Goal: Information Seeking & Learning: Learn about a topic

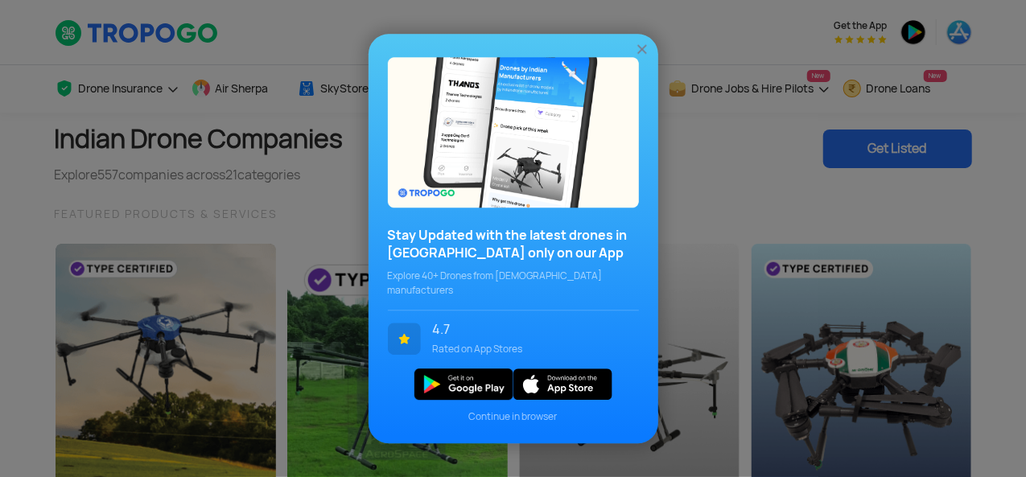
scroll to position [410, 0]
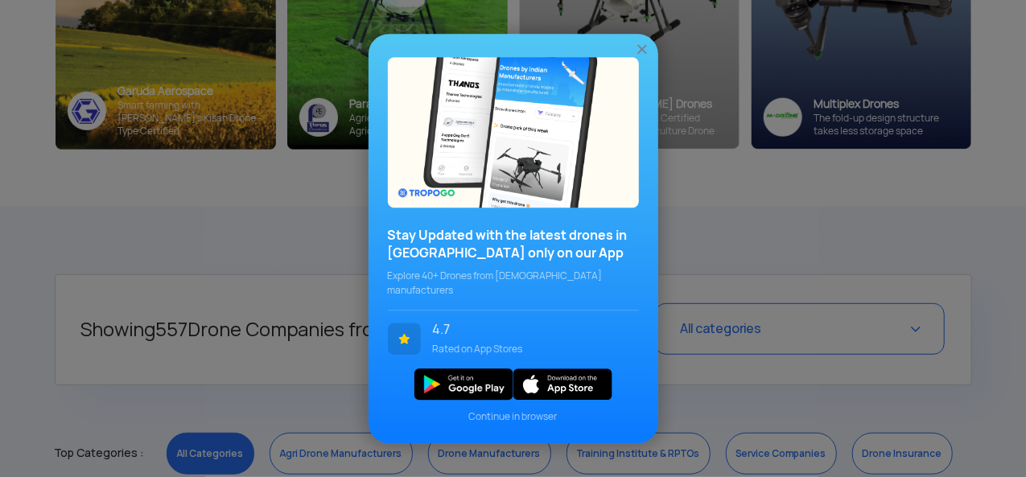
drag, startPoint x: 1028, startPoint y: 14, endPoint x: 986, endPoint y: 14, distance: 41.8
click at [640, 54] on img at bounding box center [642, 49] width 16 height 16
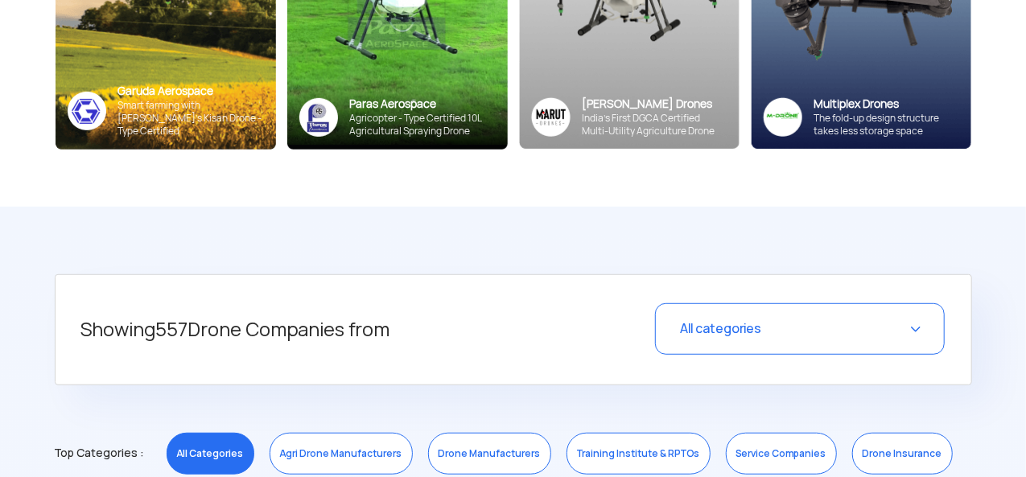
click at [912, 331] on div "All categories" at bounding box center [800, 328] width 290 height 51
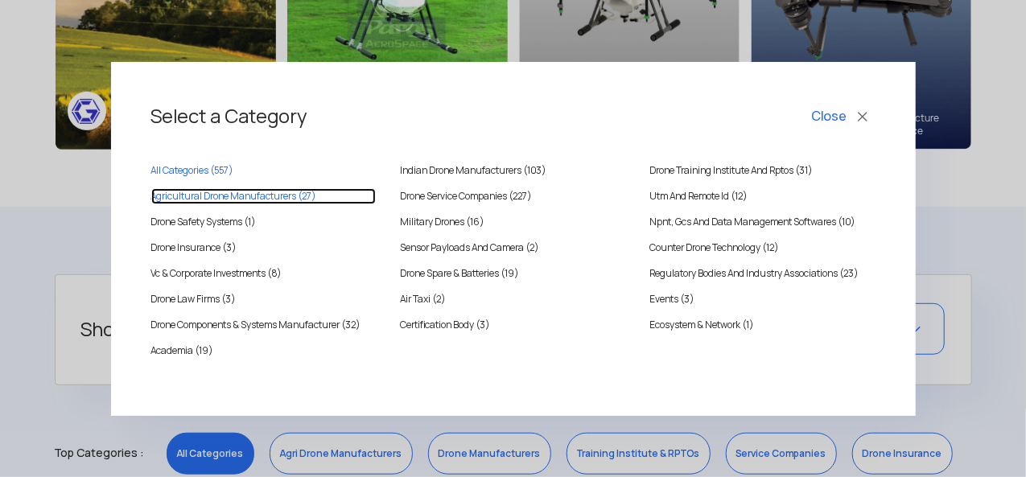
click at [265, 199] on MANUFACTURERS "Agricultural Drone Manufacturers (27)" at bounding box center [263, 196] width 225 height 16
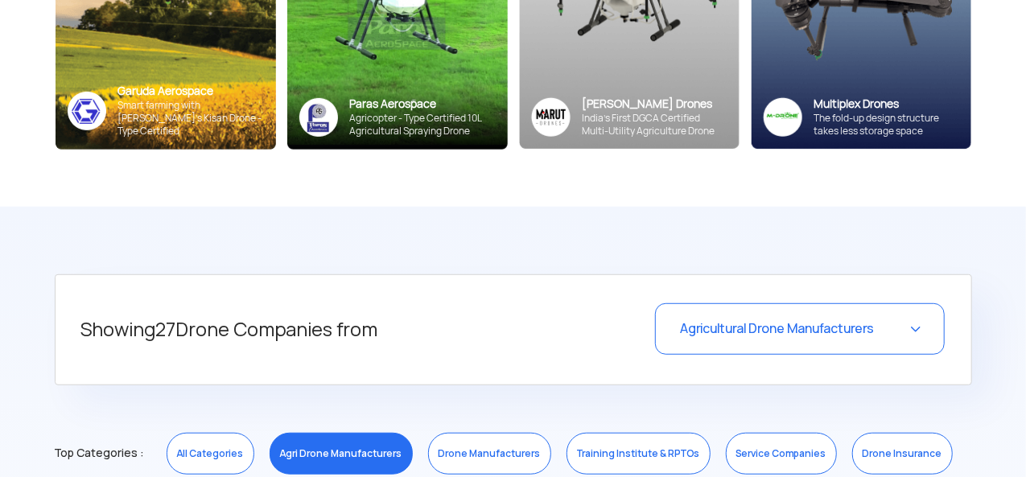
click at [676, 325] on div "Agricultural Drone Manufacturers" at bounding box center [800, 328] width 290 height 51
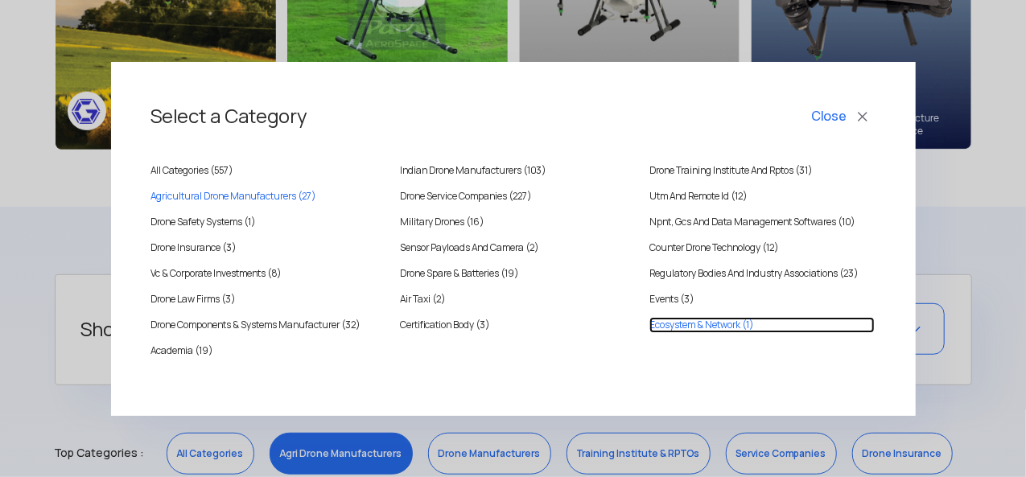
click at [676, 325] on Network "Ecosystem & Network (1)" at bounding box center [761, 325] width 225 height 16
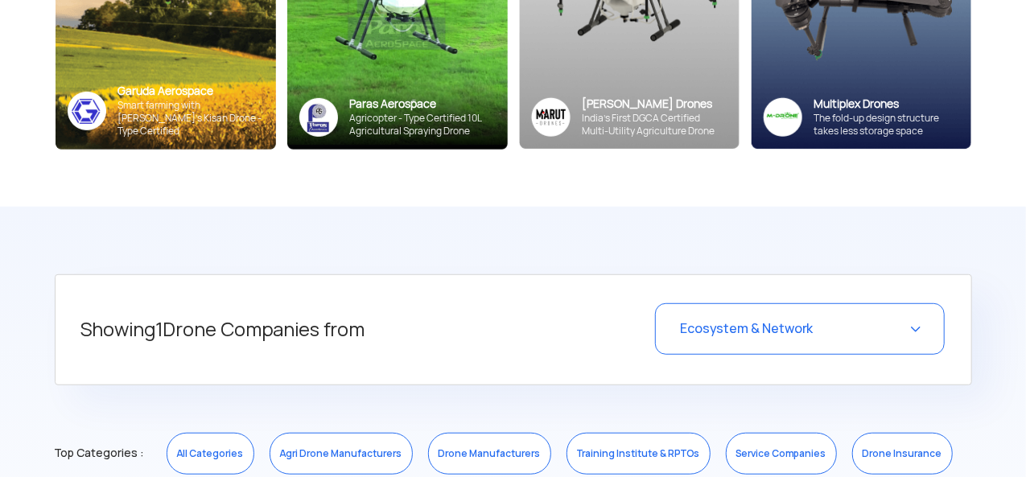
click at [693, 344] on div "Ecosystem & Network" at bounding box center [800, 328] width 290 height 51
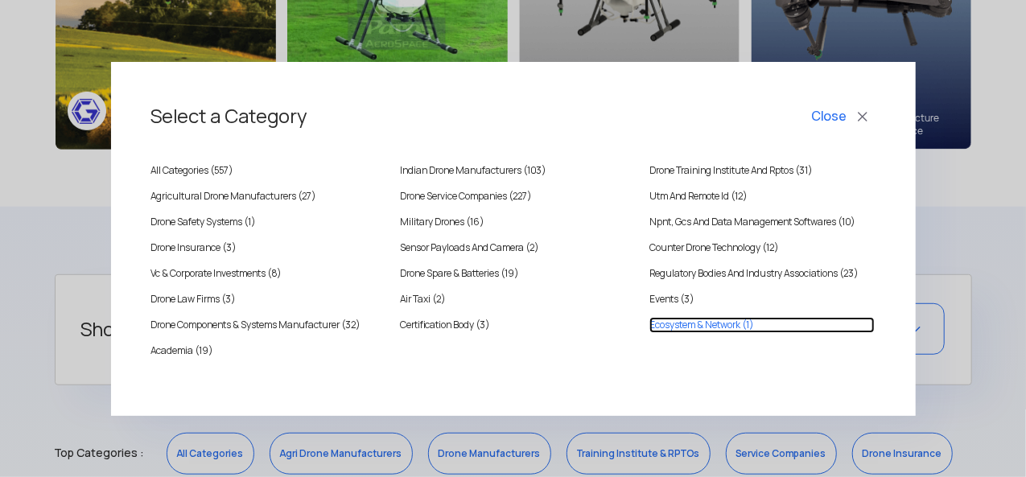
click at [711, 329] on Network "Ecosystem & Network (1)" at bounding box center [761, 325] width 225 height 16
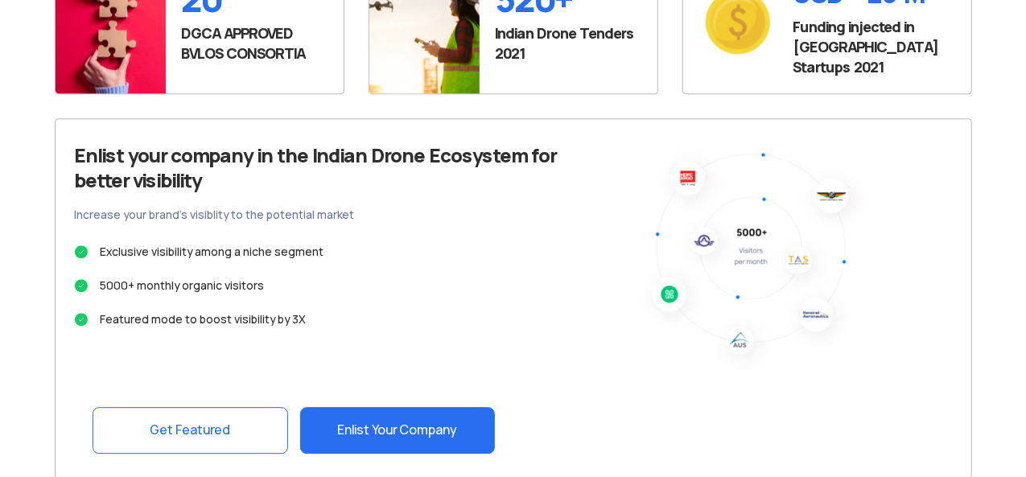
scroll to position [2054, 0]
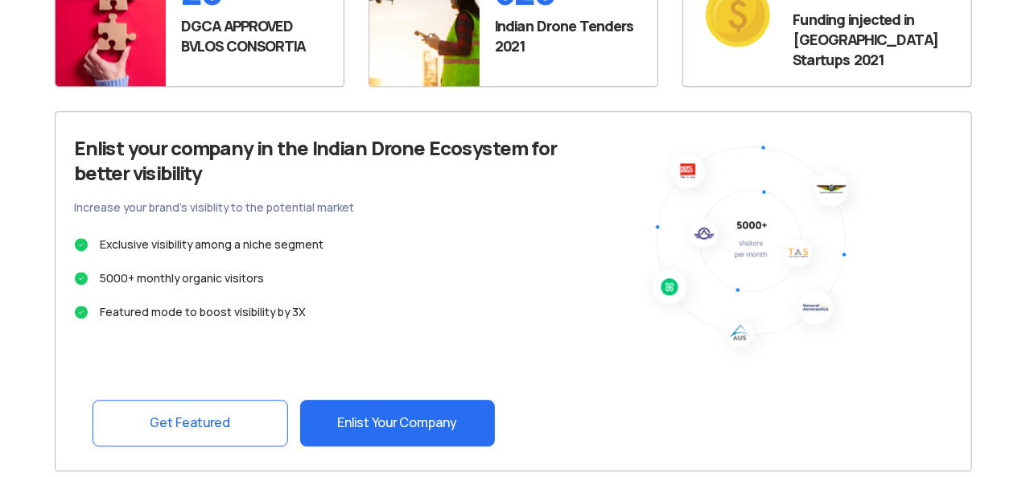
drag, startPoint x: 1025, startPoint y: 334, endPoint x: 1029, endPoint y: 311, distance: 22.9
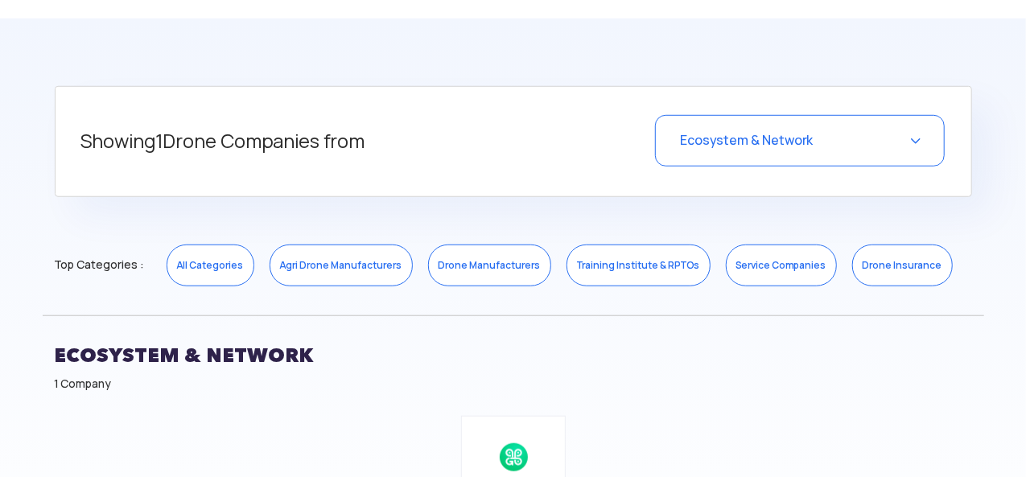
scroll to position [638, 0]
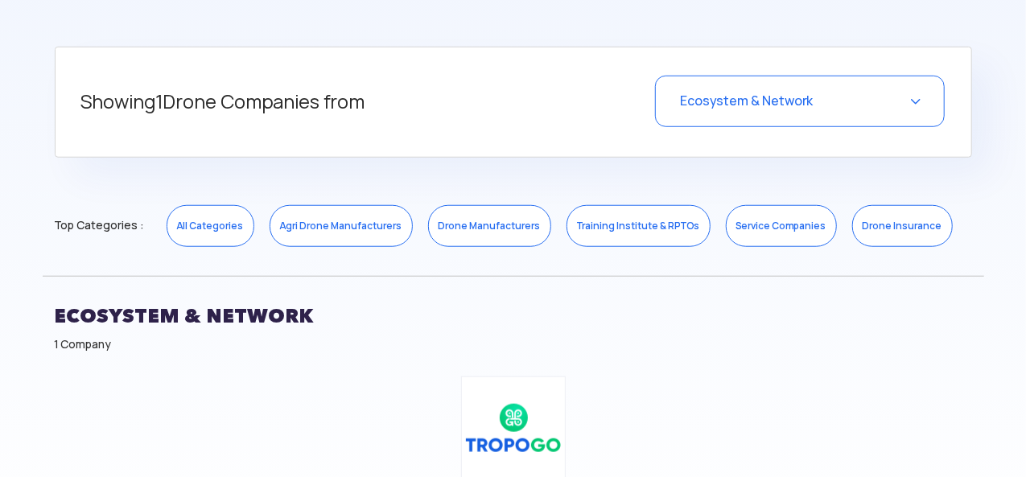
click at [326, 228] on link "Agri Drone Manufacturers" at bounding box center [340, 226] width 143 height 42
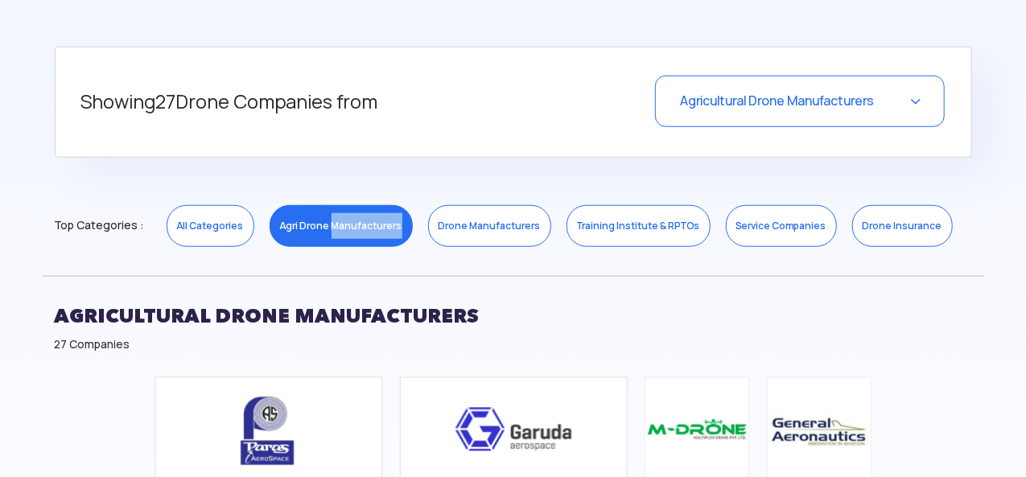
click at [326, 228] on link "Agri Drone Manufacturers" at bounding box center [340, 226] width 143 height 42
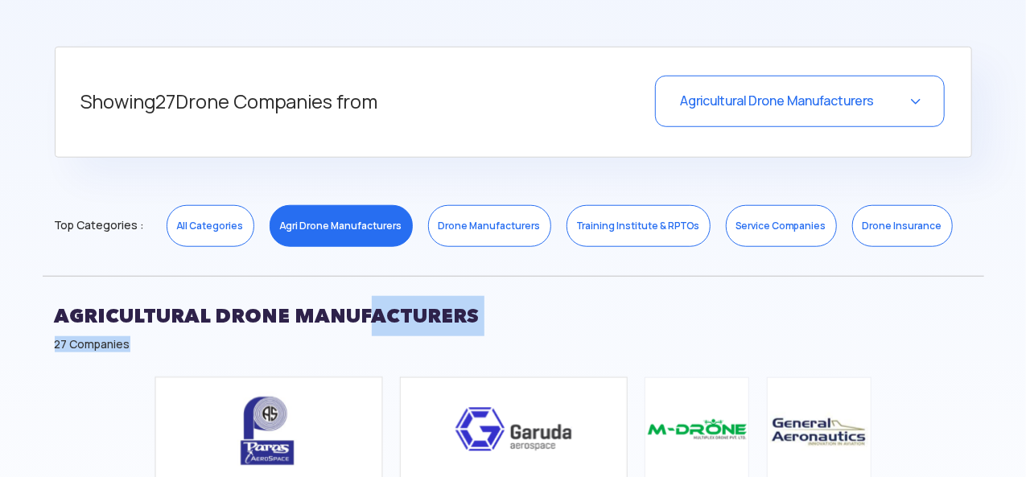
drag, startPoint x: 51, startPoint y: 372, endPoint x: 389, endPoint y: 323, distance: 341.5
click at [389, 323] on div "Showing 27 Drone Companies from Agricultural Drone Manufacturers Select a Categ…" at bounding box center [513, 384] width 941 height 715
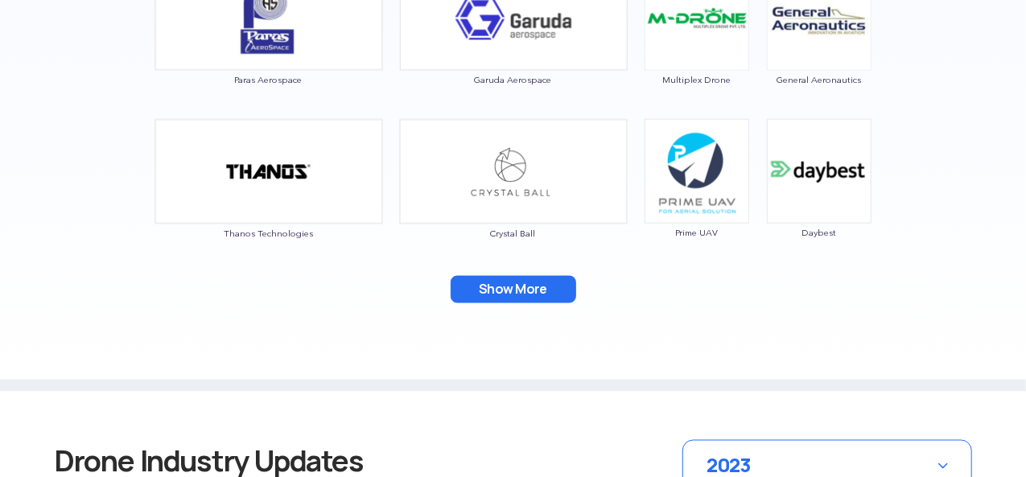
scroll to position [1024, 0]
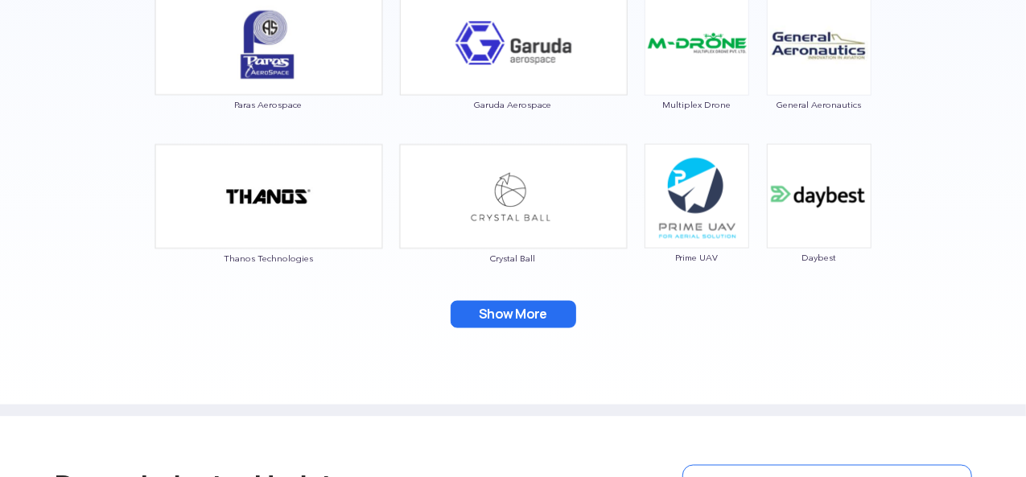
click at [554, 313] on button "Show More" at bounding box center [512, 314] width 125 height 27
click at [0, 0] on img at bounding box center [0, 0] width 0 height 0
